Goal: Task Accomplishment & Management: Use online tool/utility

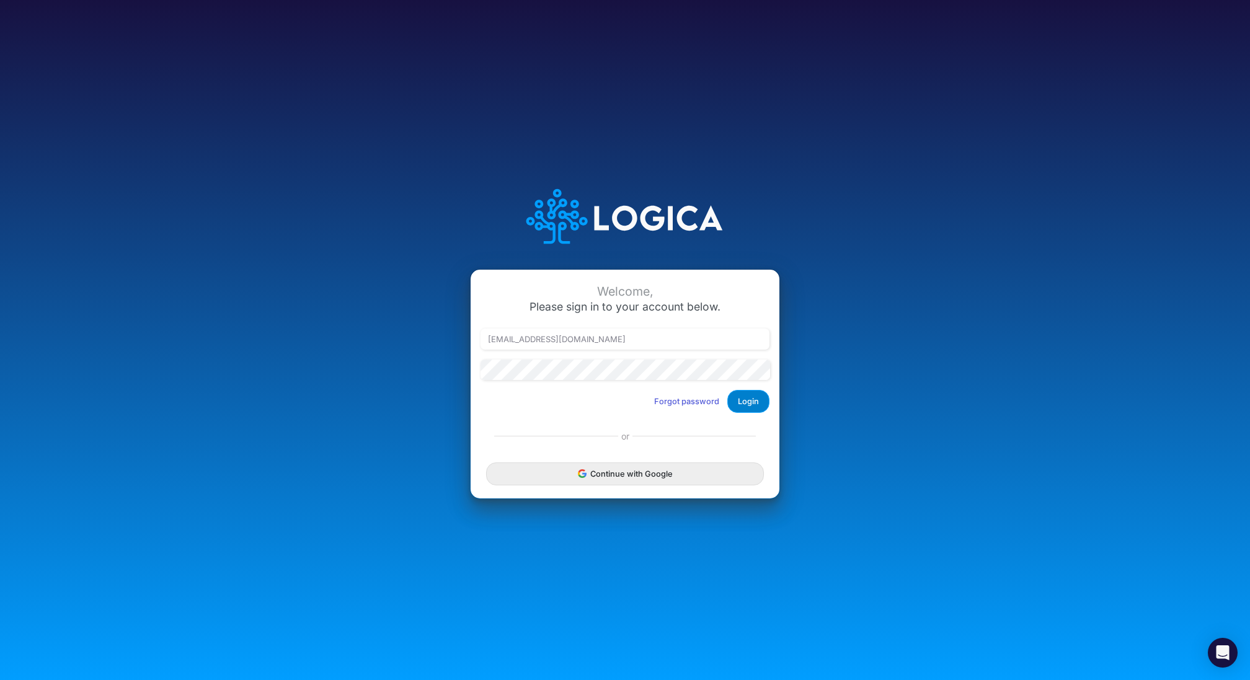
click at [750, 402] on button "Login" at bounding box center [748, 401] width 42 height 23
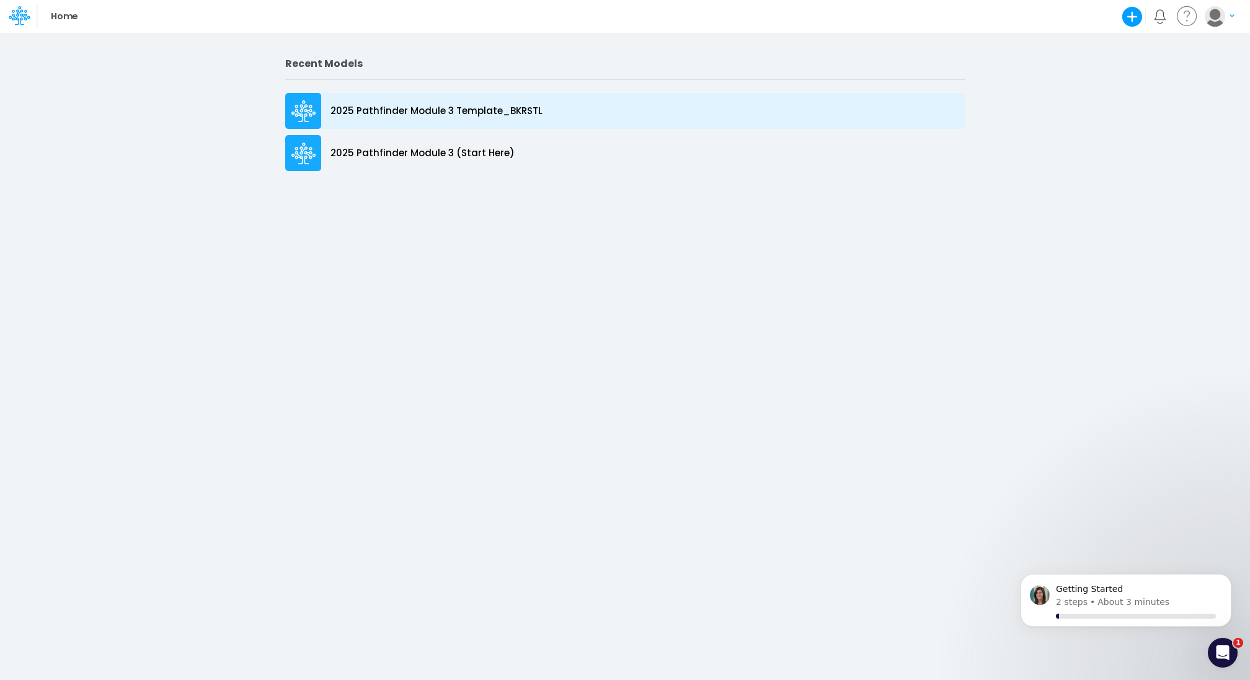
click at [422, 113] on p "2025 Pathfinder Module 3 Template_BKRSTL" at bounding box center [437, 111] width 212 height 14
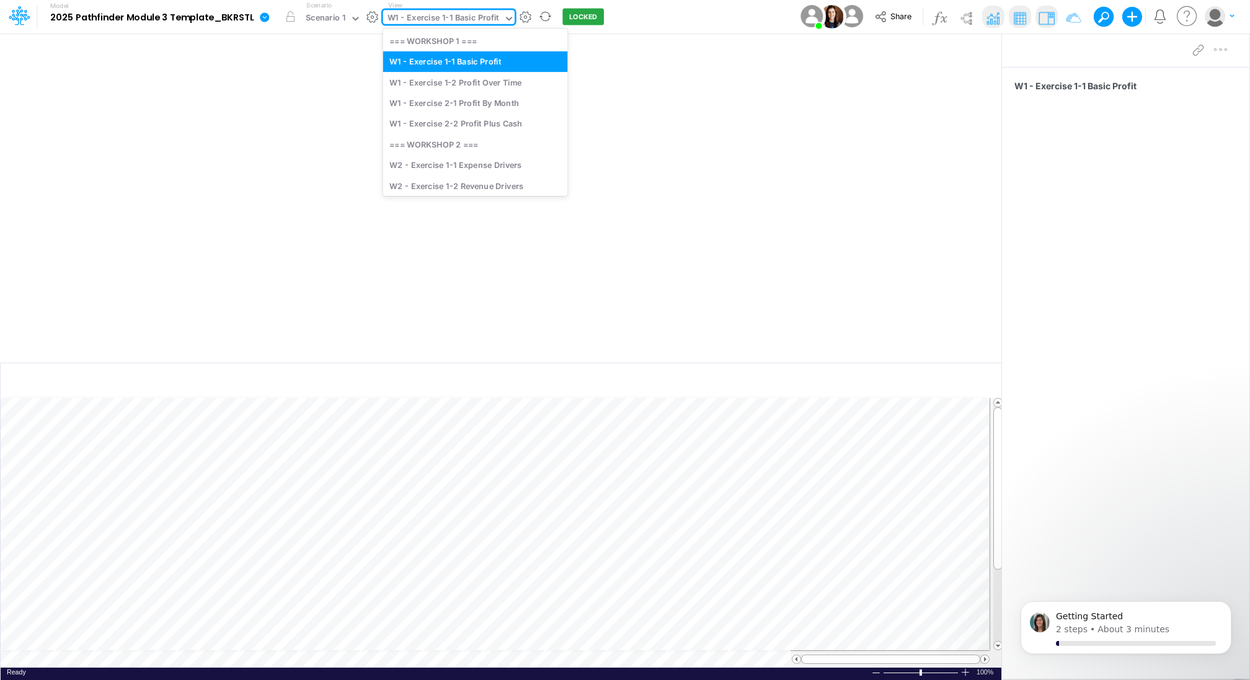
click at [429, 19] on div "W1 - Exercise 1-1 Basic Profit" at bounding box center [444, 19] width 112 height 14
click at [472, 190] on div "W2 - Exercise 1-2 Revenue Drivers" at bounding box center [475, 186] width 185 height 20
type input "BKRSTL Projections Sep 25"
